Goal: Information Seeking & Learning: Learn about a topic

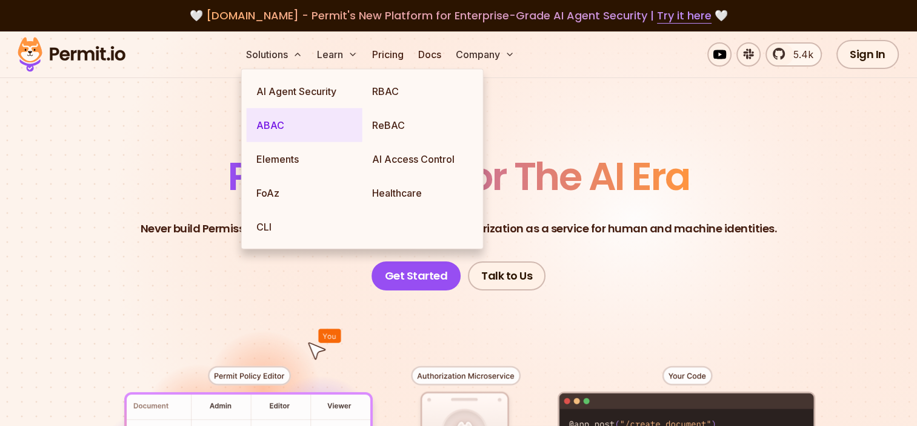
click at [265, 124] on link "ABAC" at bounding box center [305, 125] width 116 height 34
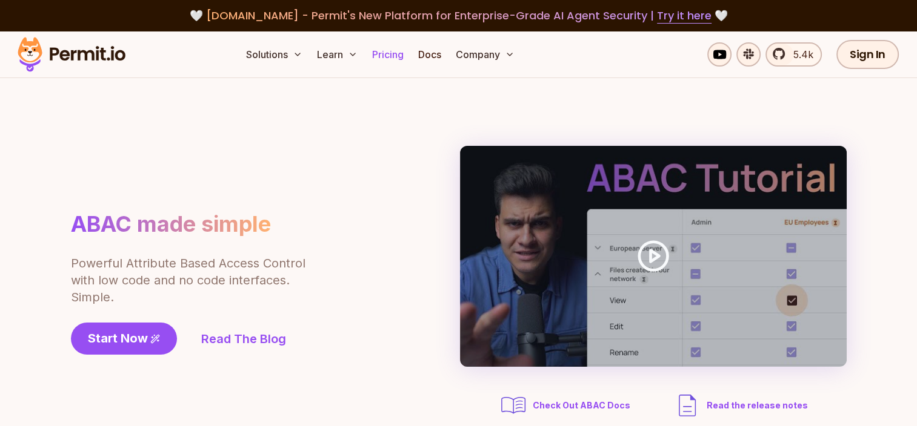
click at [397, 53] on link "Pricing" at bounding box center [387, 54] width 41 height 24
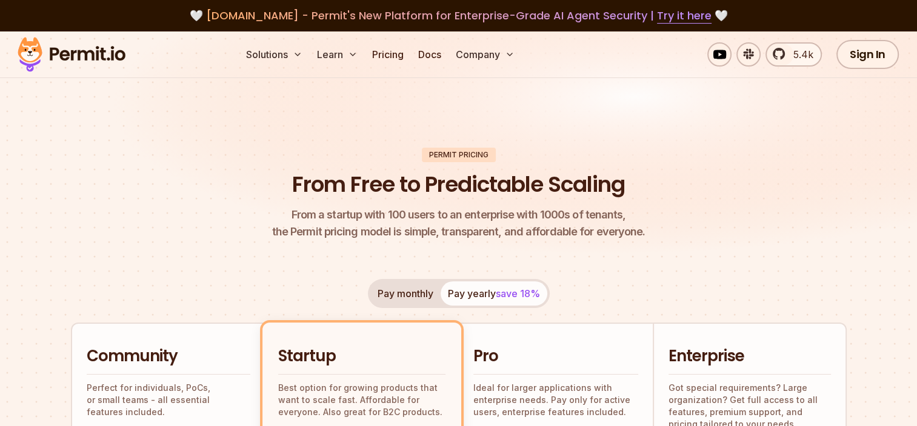
click at [114, 51] on img at bounding box center [71, 54] width 119 height 41
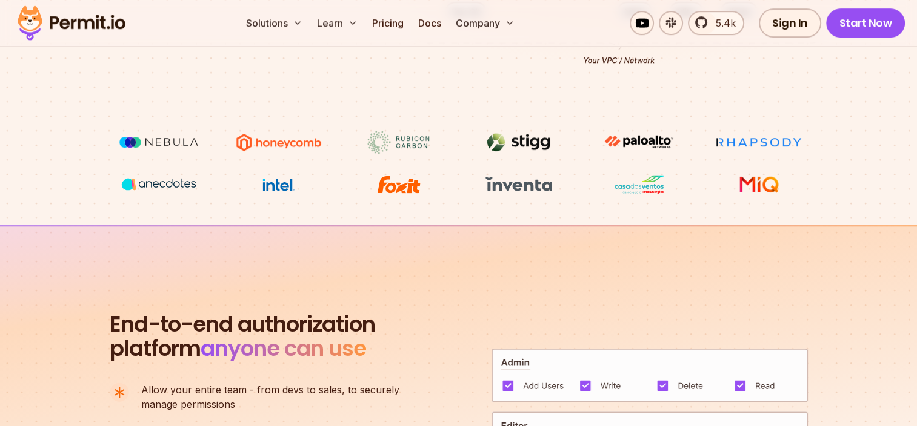
scroll to position [807, 0]
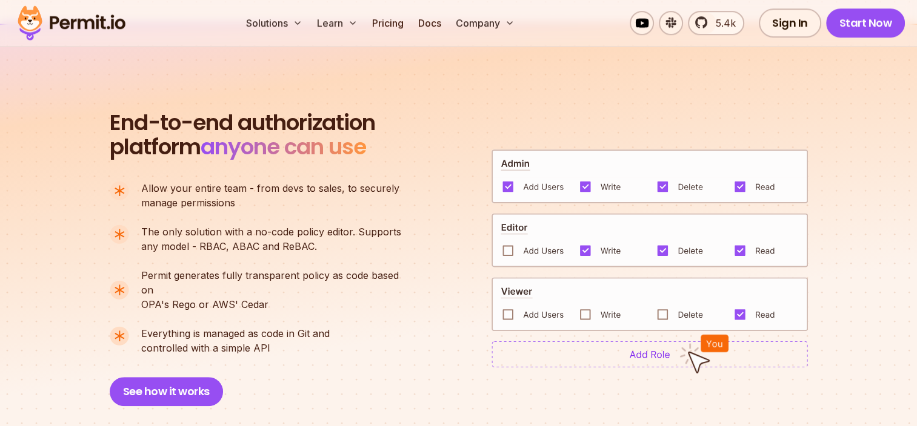
click at [644, 348] on img at bounding box center [649, 354] width 316 height 27
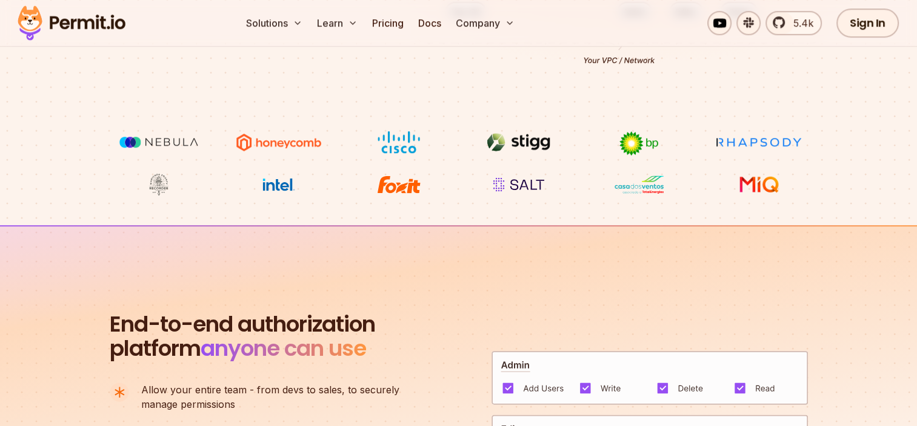
scroll to position [0, 0]
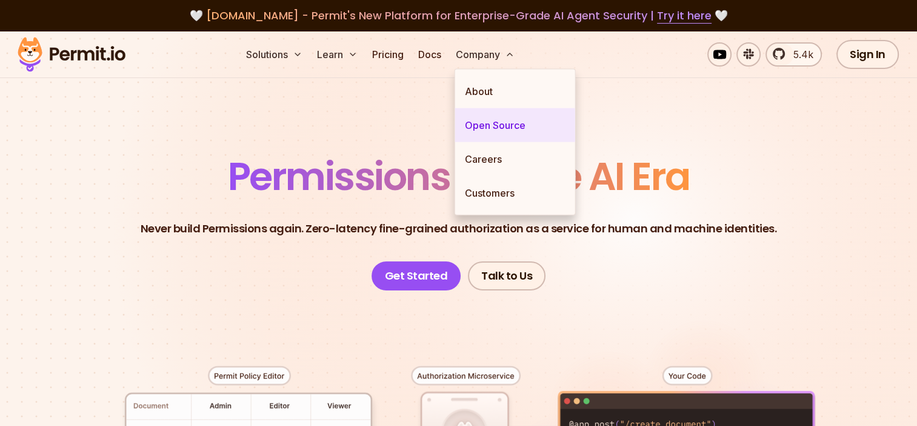
click at [489, 120] on link "Open Source" at bounding box center [515, 125] width 120 height 34
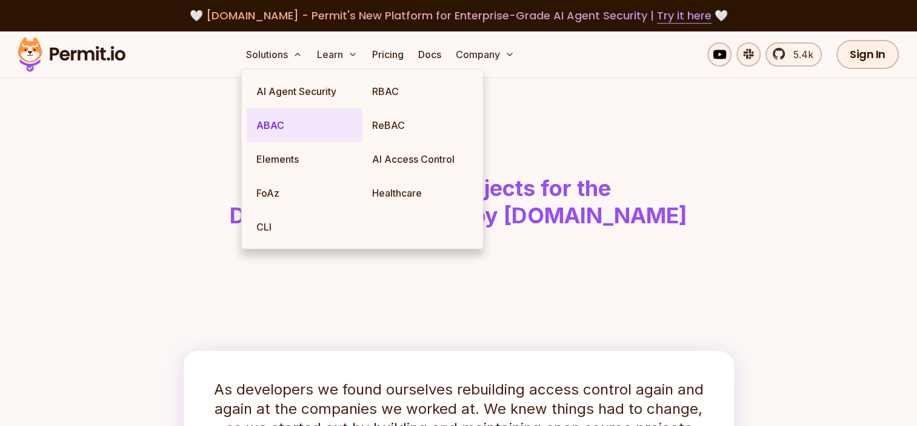
click at [277, 122] on link "ABAC" at bounding box center [305, 125] width 116 height 34
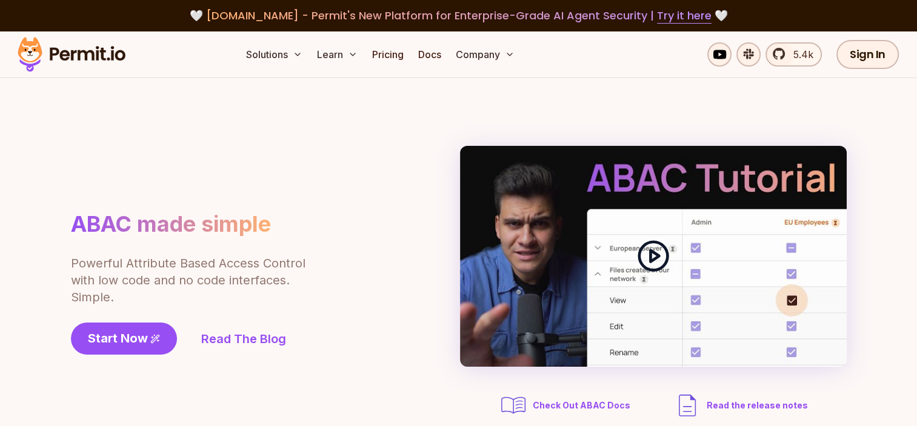
click at [652, 262] on icon at bounding box center [653, 256] width 34 height 34
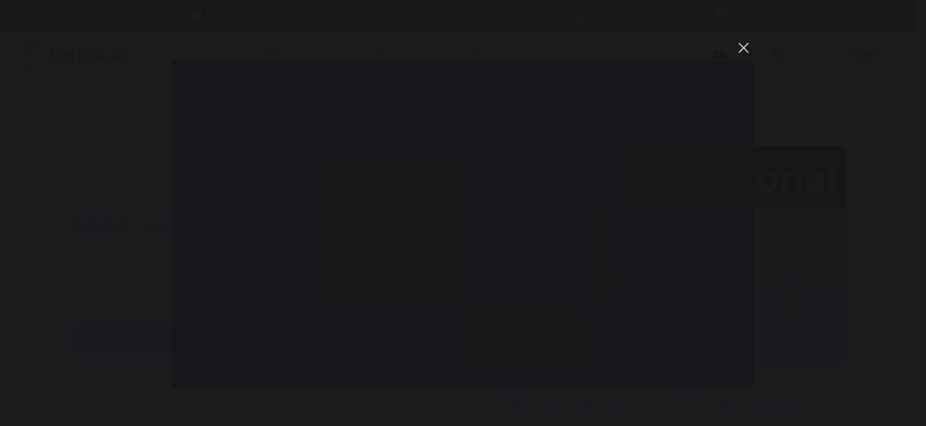
click at [741, 52] on button "You can close this modal content with the ESC key" at bounding box center [743, 48] width 21 height 21
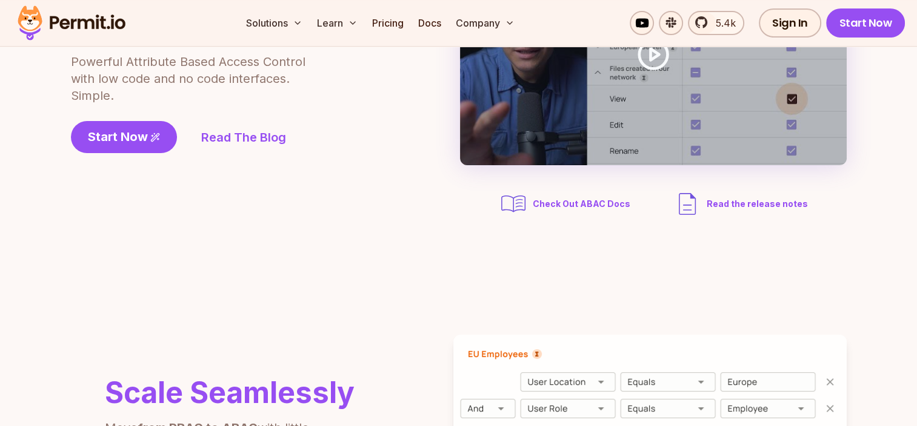
scroll to position [606, 0]
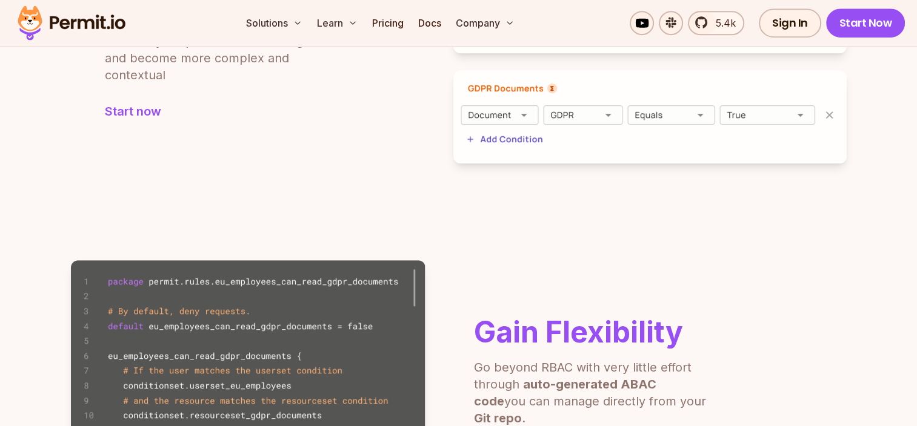
click at [533, 109] on img at bounding box center [649, 116] width 393 height 93
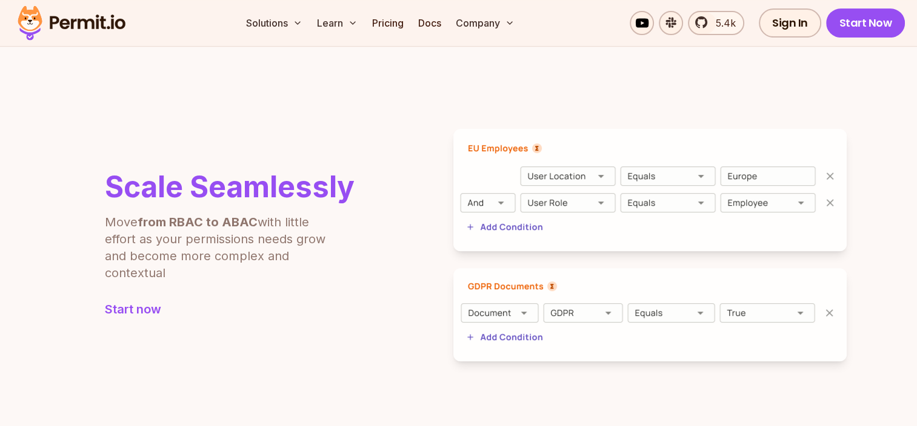
scroll to position [403, 0]
